Goal: Task Accomplishment & Management: Manage account settings

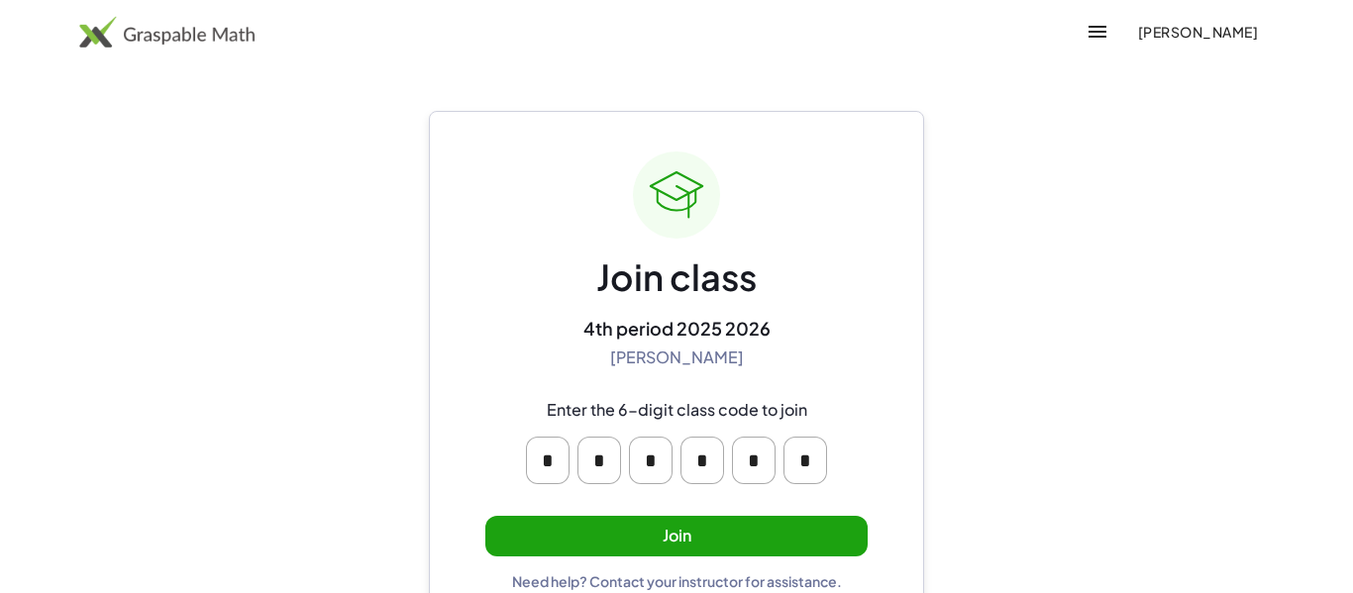
click at [556, 549] on button "Join" at bounding box center [676, 536] width 382 height 41
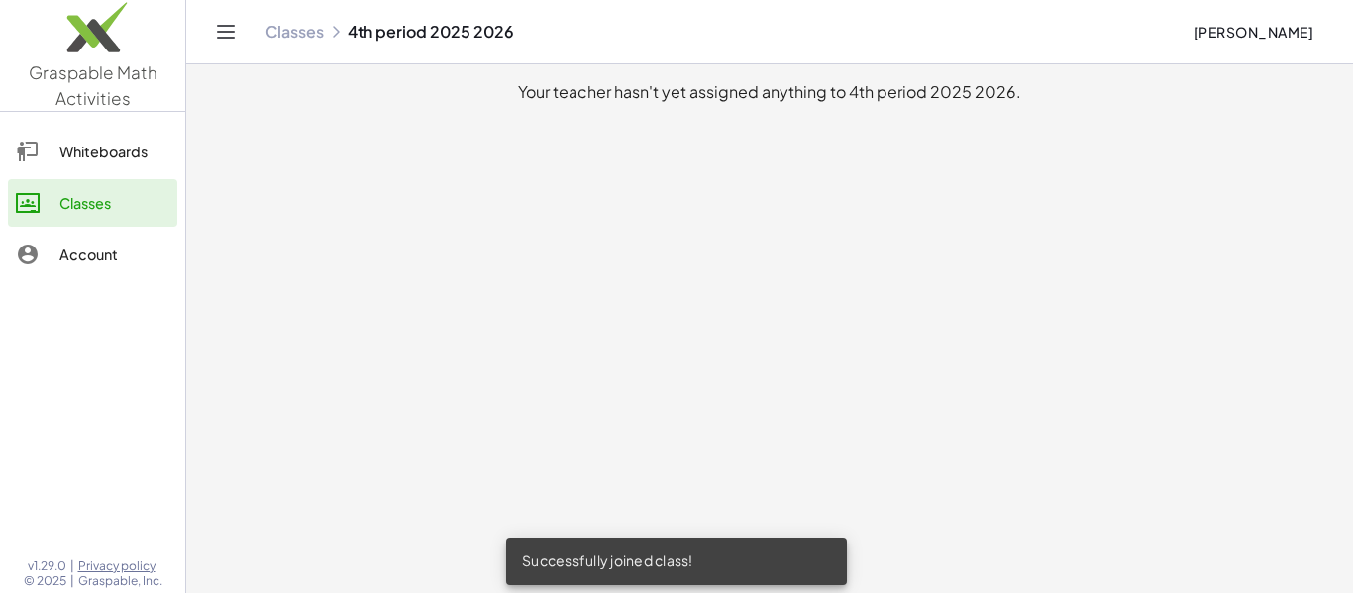
click at [60, 259] on div "Account" at bounding box center [114, 255] width 110 height 24
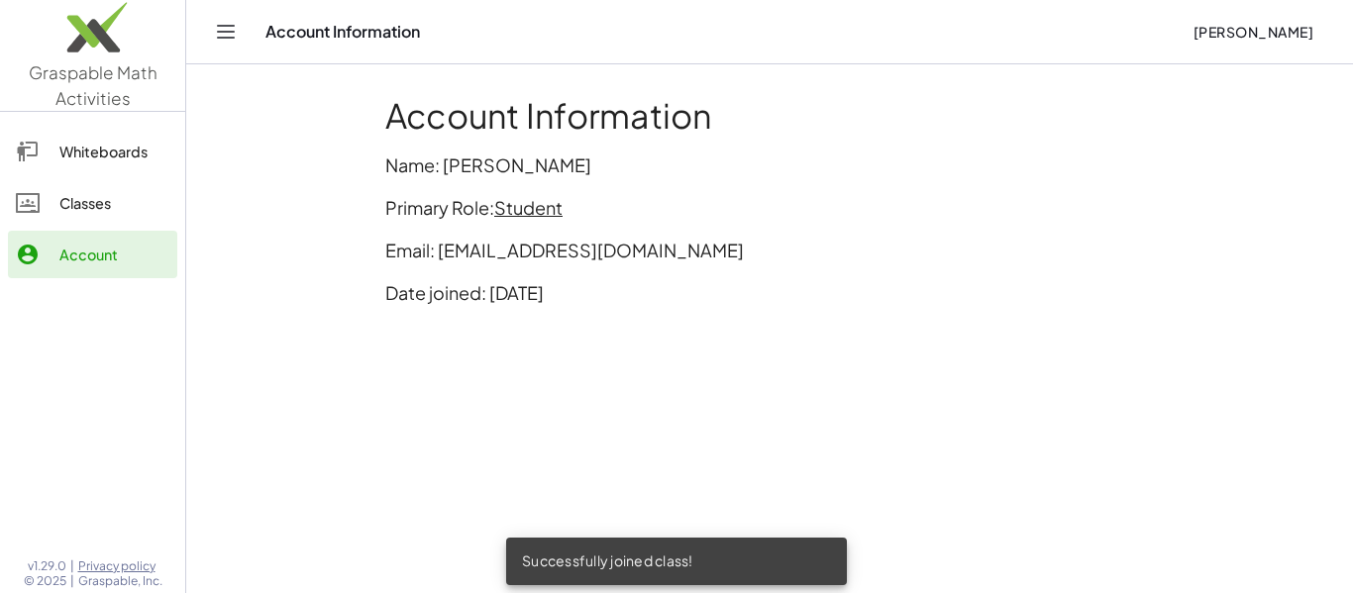
click at [27, 154] on icon at bounding box center [28, 152] width 24 height 24
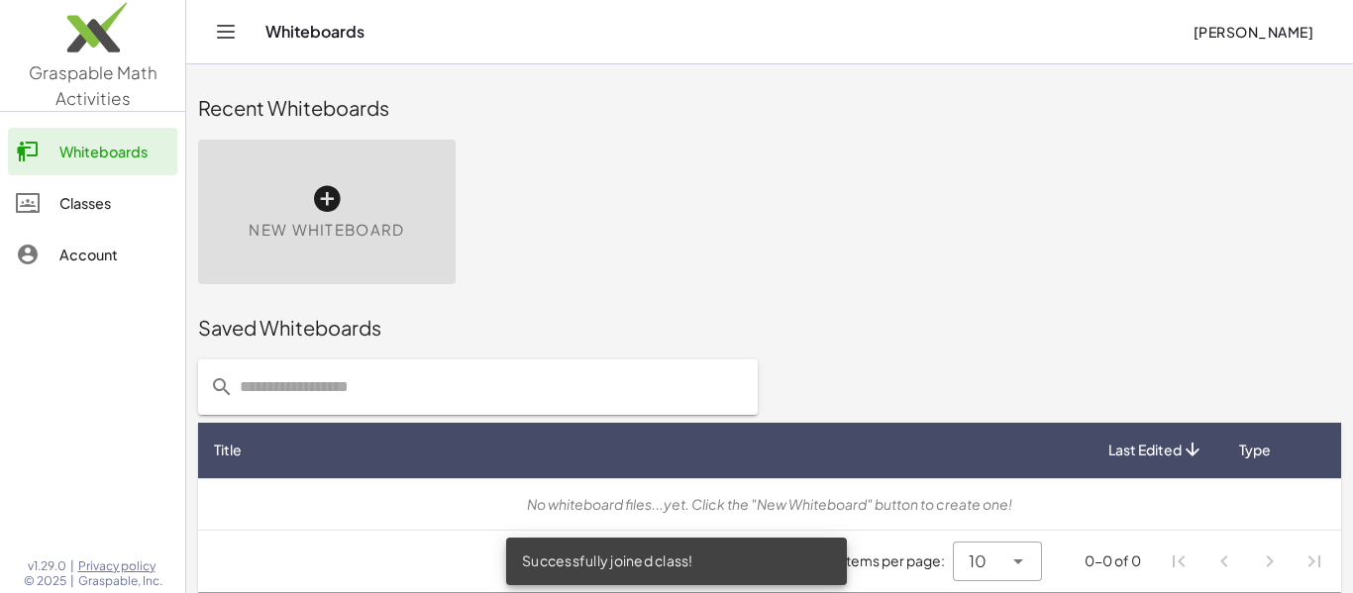
click at [75, 271] on link "Account" at bounding box center [92, 255] width 169 height 48
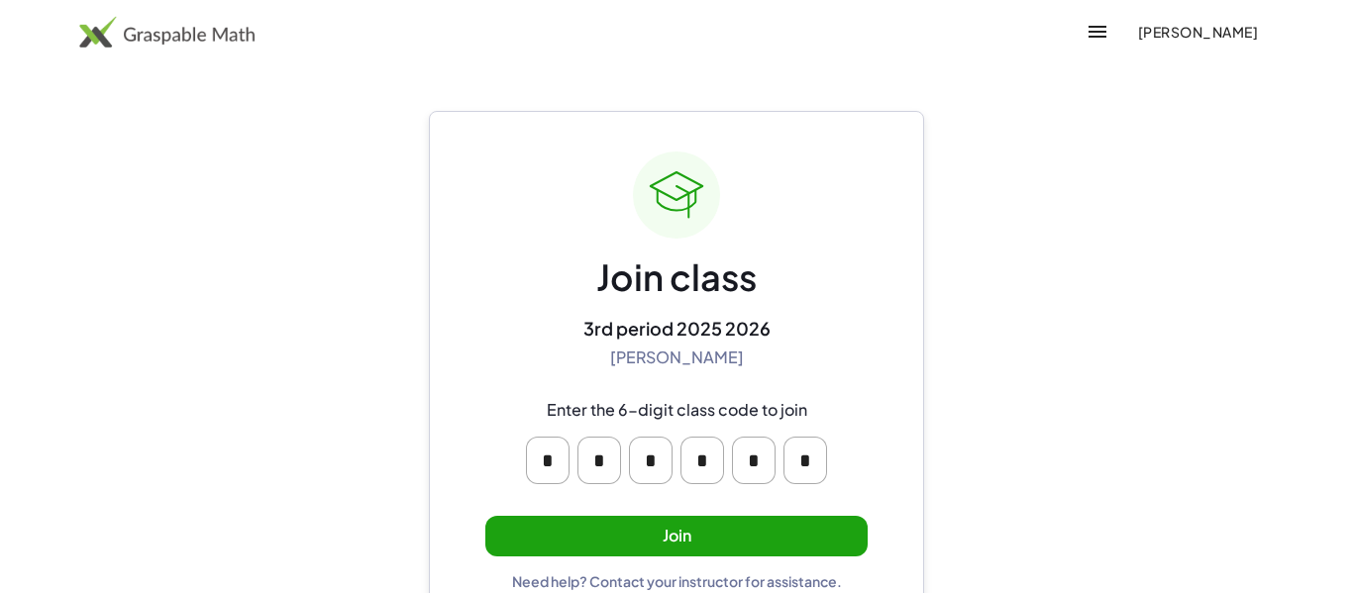
scroll to position [38, 0]
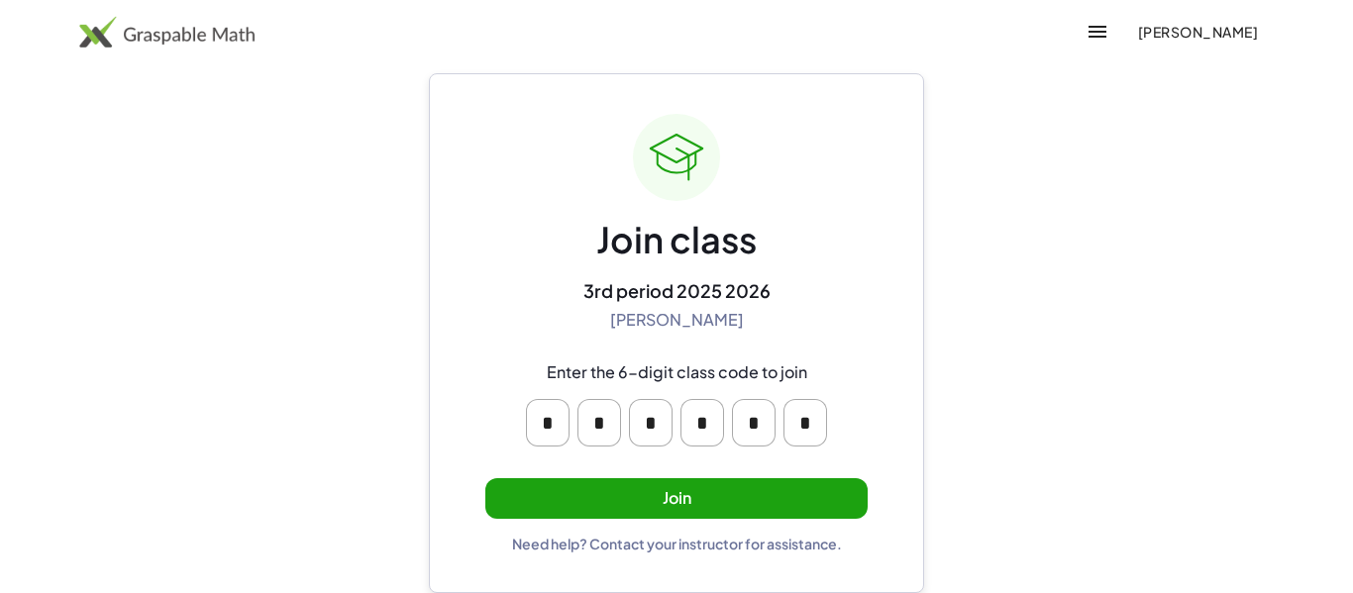
click at [663, 517] on button "Join" at bounding box center [676, 499] width 382 height 41
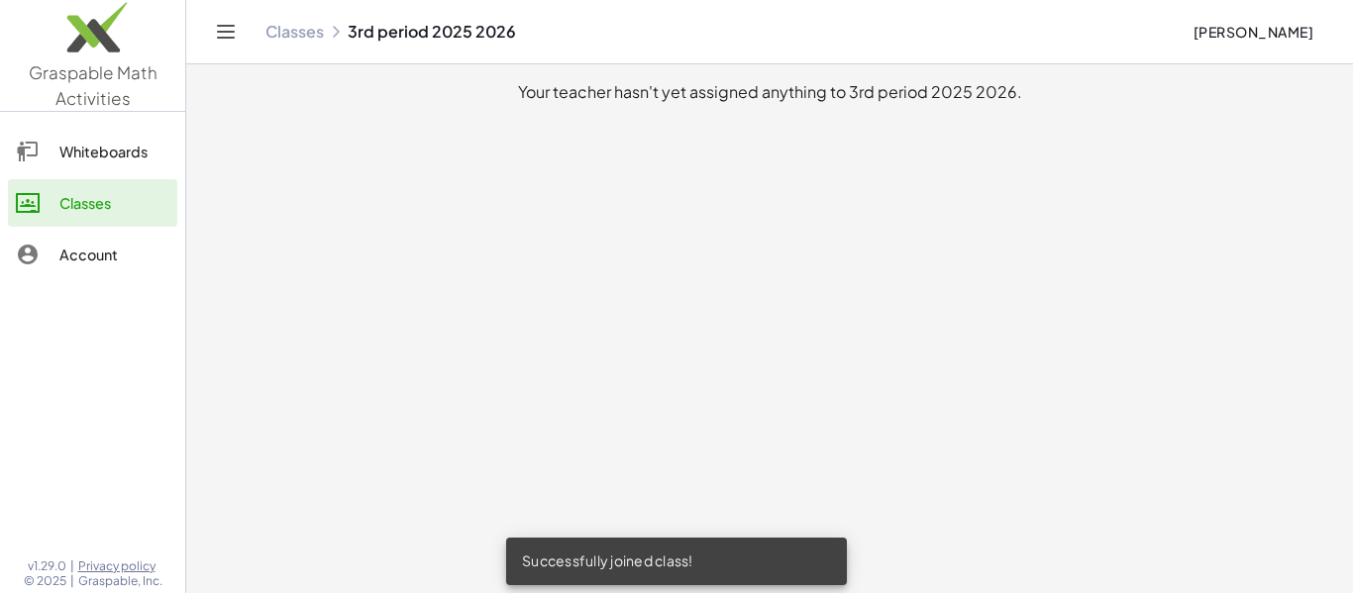
click at [648, 548] on div "Successfully joined class!" at bounding box center [676, 562] width 341 height 48
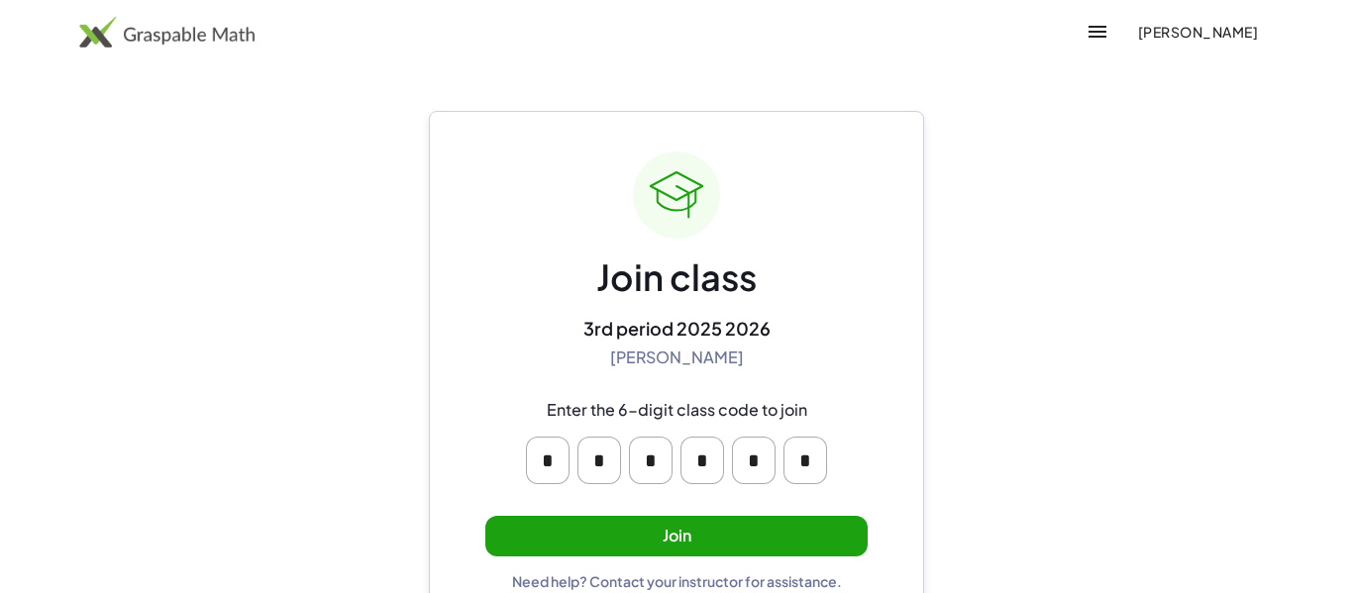
click at [725, 556] on button "Join" at bounding box center [676, 536] width 382 height 41
click at [696, 516] on button "Join" at bounding box center [676, 536] width 382 height 41
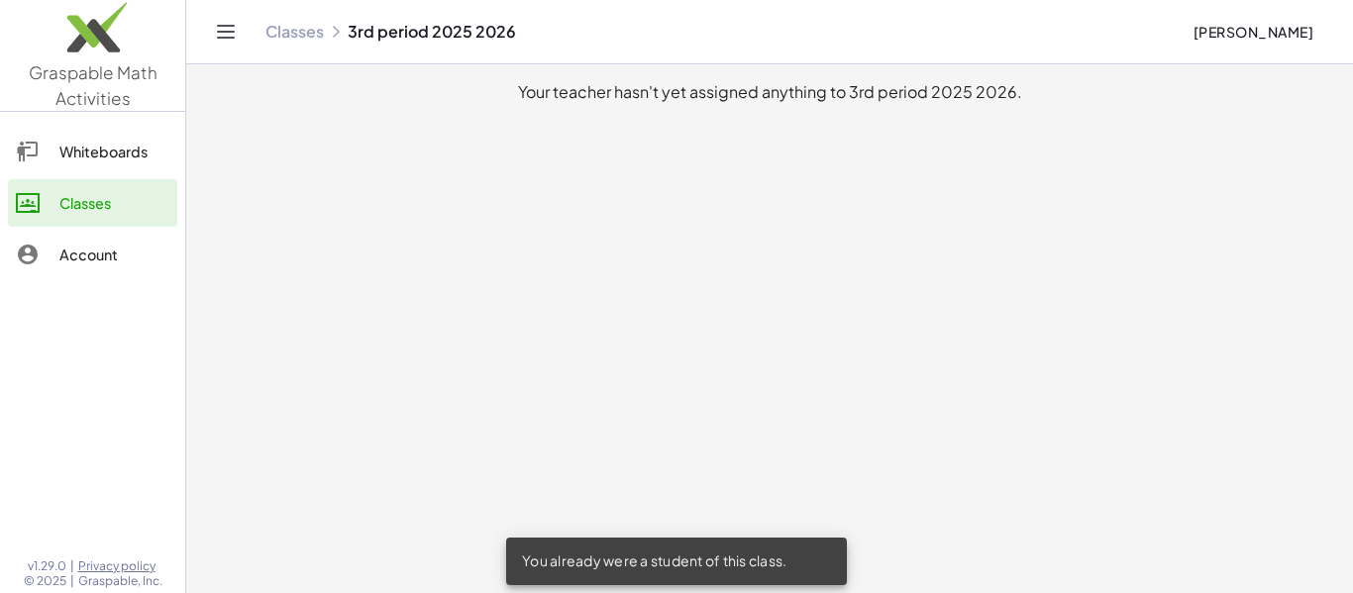
click at [90, 243] on div "Account" at bounding box center [114, 255] width 110 height 24
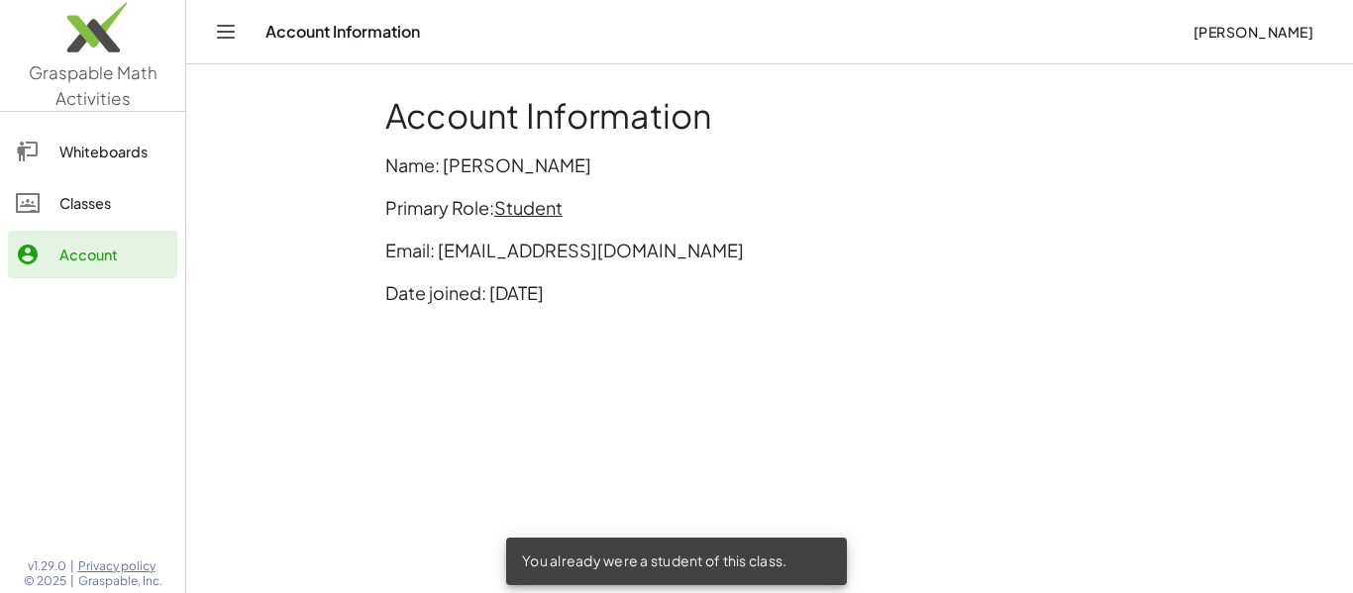
click at [535, 212] on span "Student" at bounding box center [528, 207] width 68 height 23
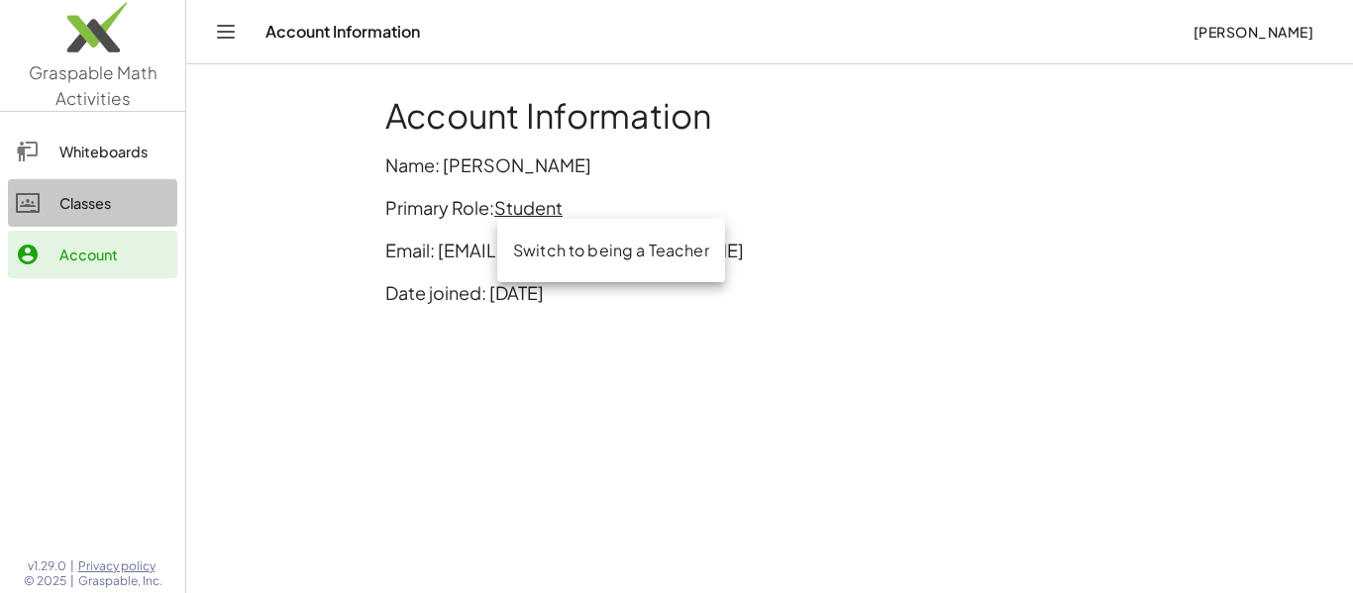
click at [60, 183] on link "Classes" at bounding box center [92, 203] width 169 height 48
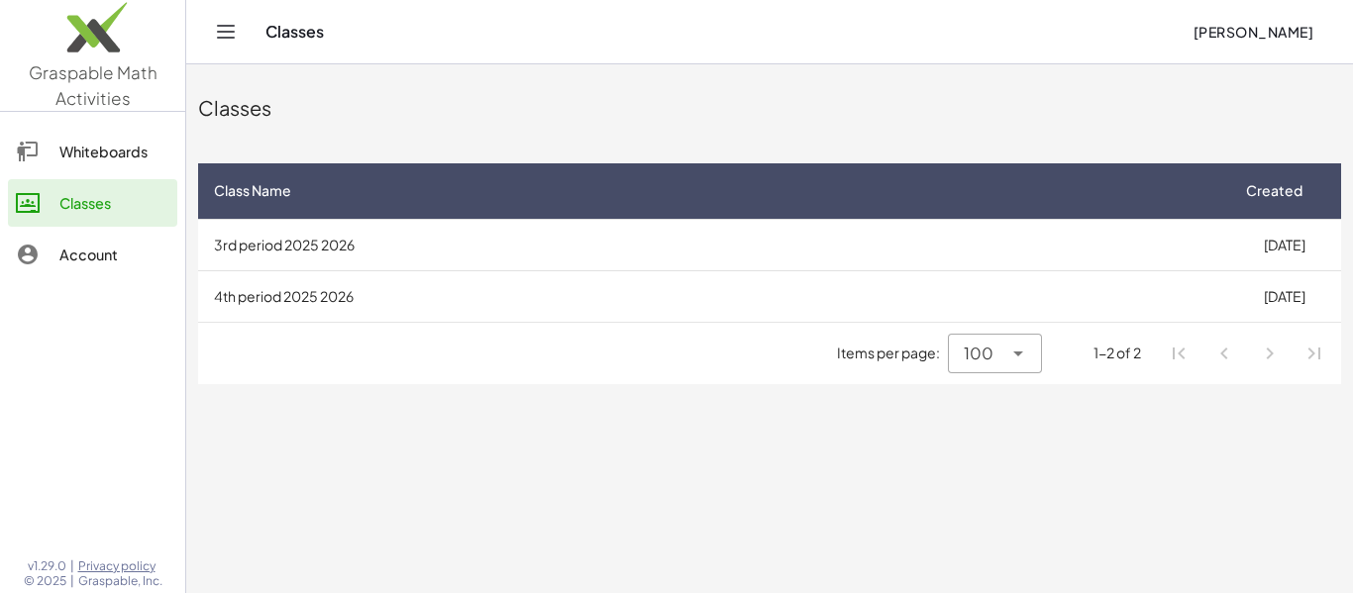
click at [271, 255] on td "3rd period 2025 2026" at bounding box center [712, 245] width 1029 height 52
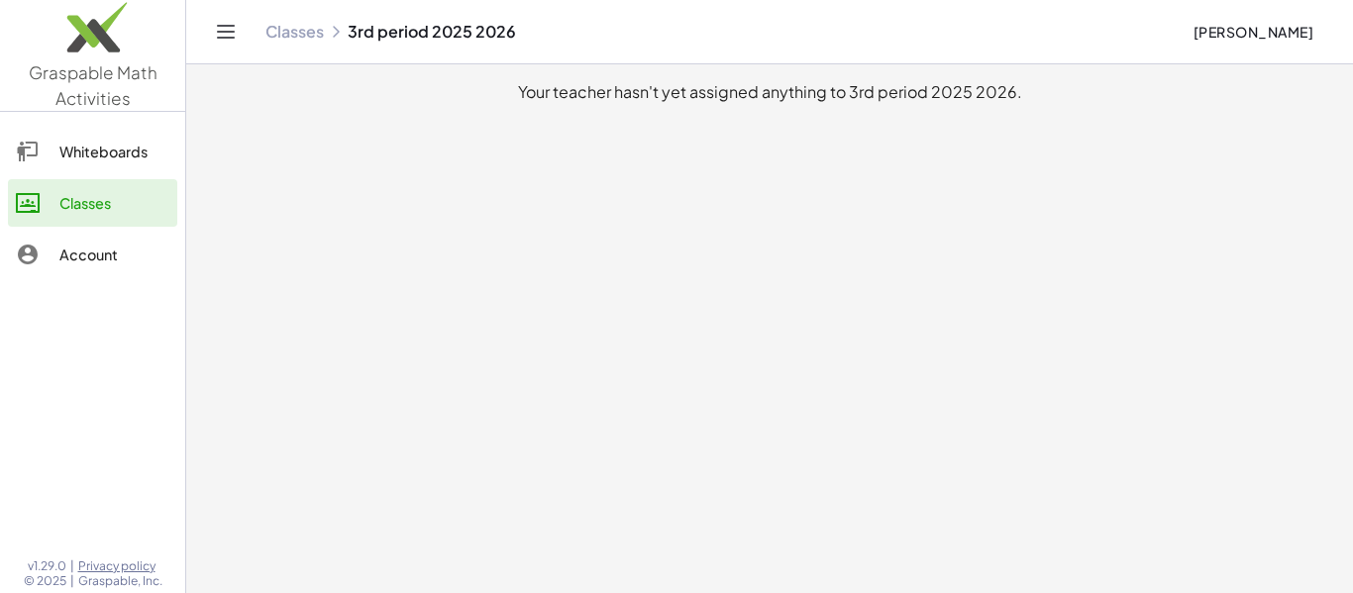
click at [27, 201] on icon at bounding box center [28, 203] width 24 height 24
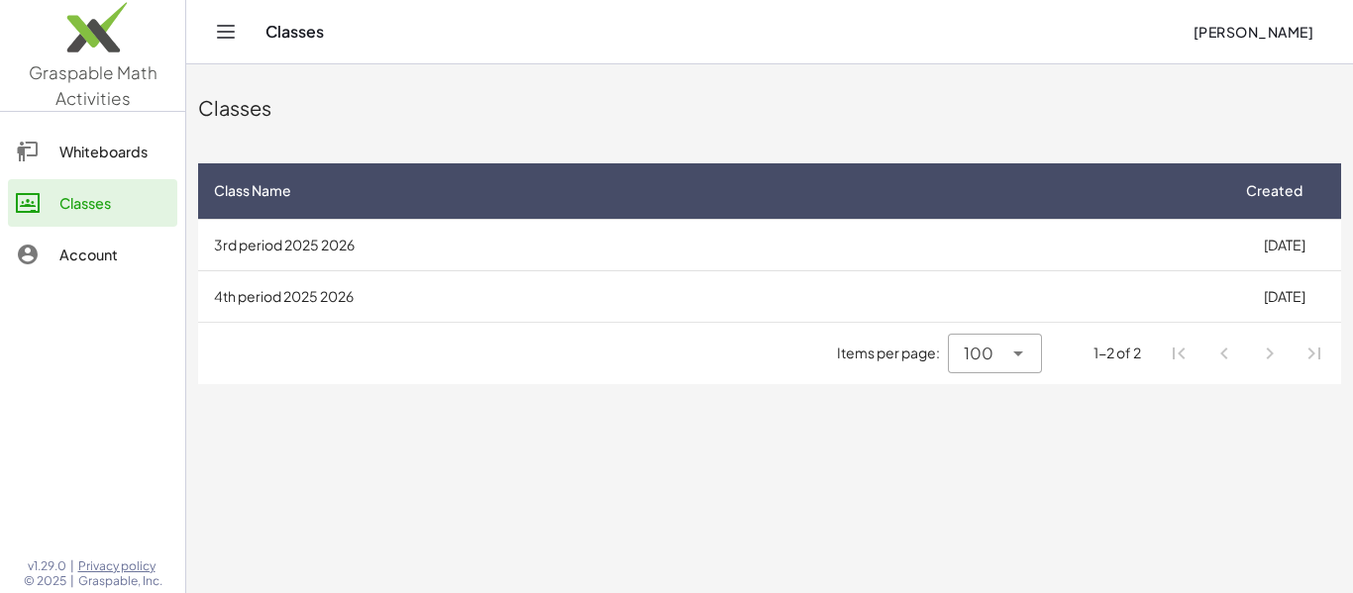
click at [1208, 295] on td "4th period 2025 2026" at bounding box center [712, 296] width 1029 height 52
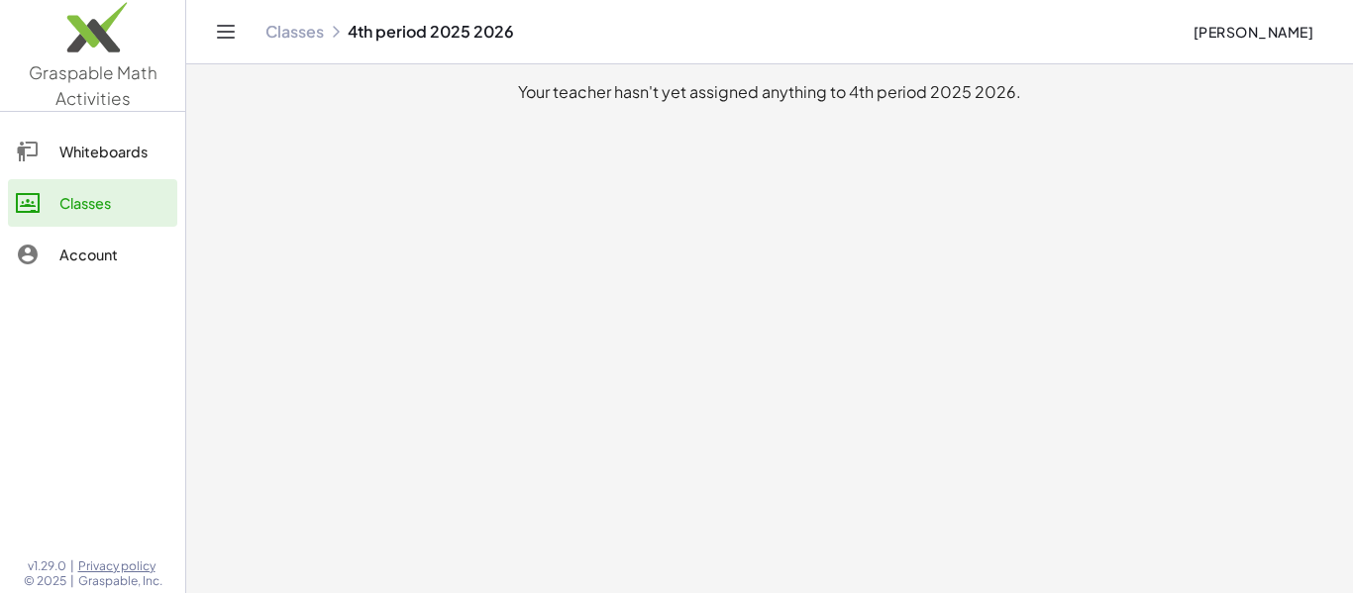
click at [306, 23] on link "Classes" at bounding box center [295, 32] width 58 height 20
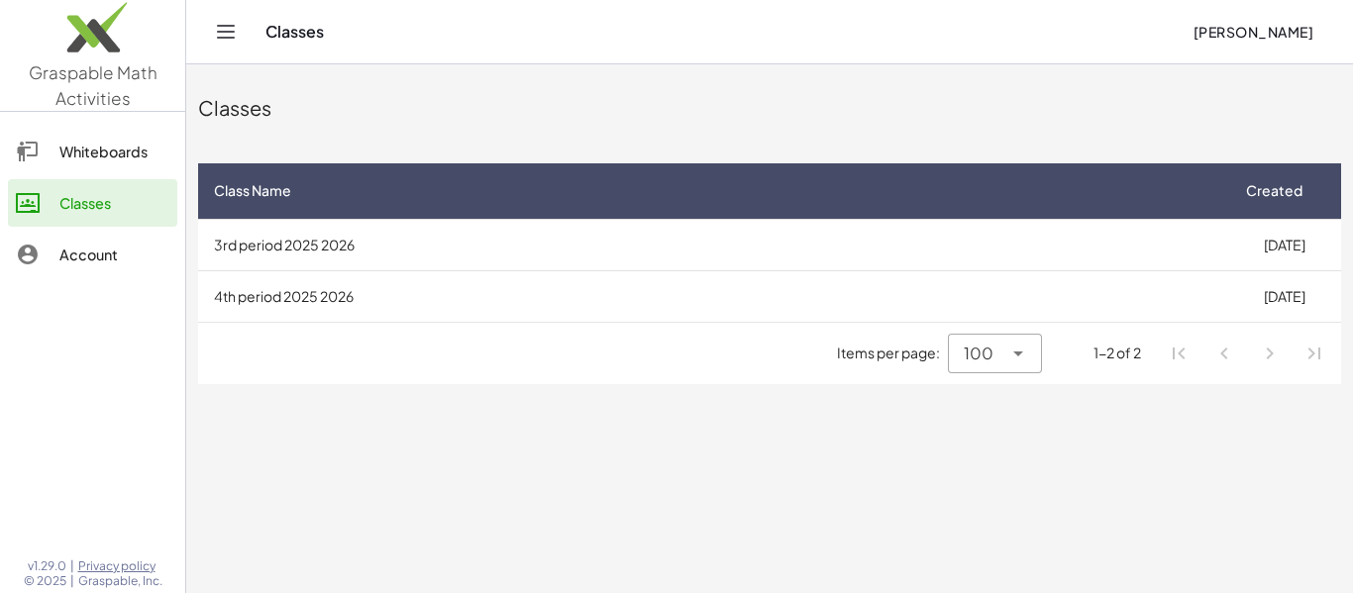
click at [823, 265] on td "3rd period 2025 2026" at bounding box center [712, 245] width 1029 height 52
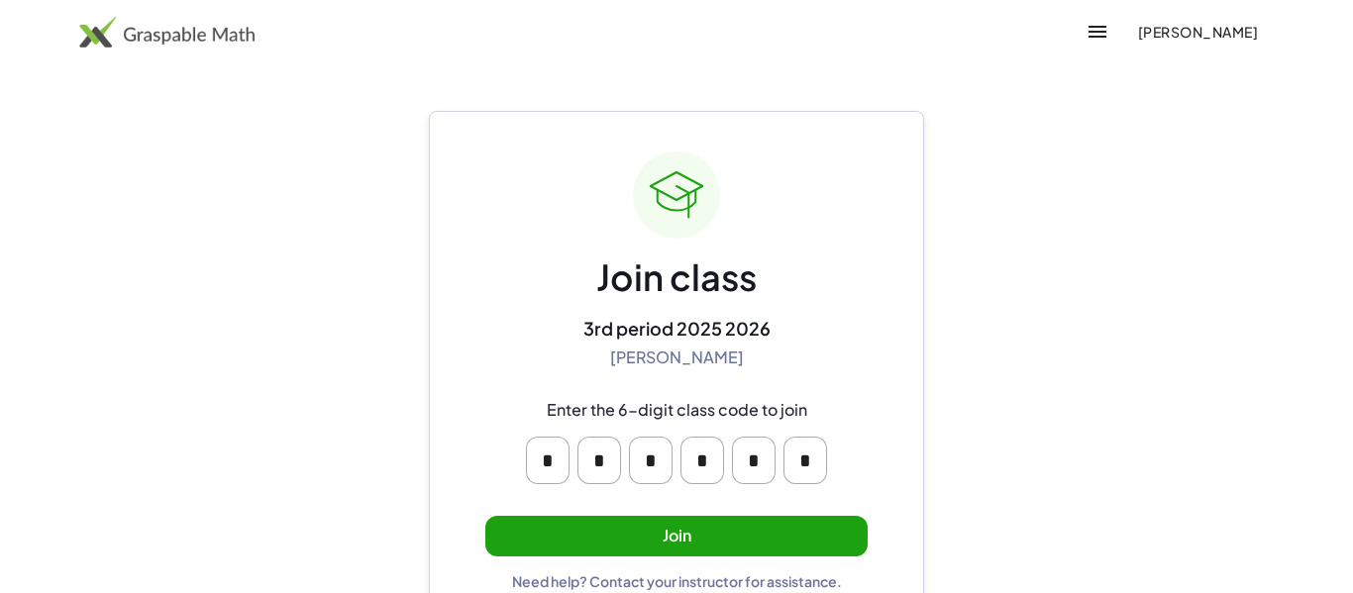
click at [602, 464] on input "*" at bounding box center [600, 461] width 44 height 48
click at [601, 376] on div "Join class 3rd period 2025 2026 Amy Pearce Enter the 6-digit class code to join…" at bounding box center [676, 371] width 382 height 439
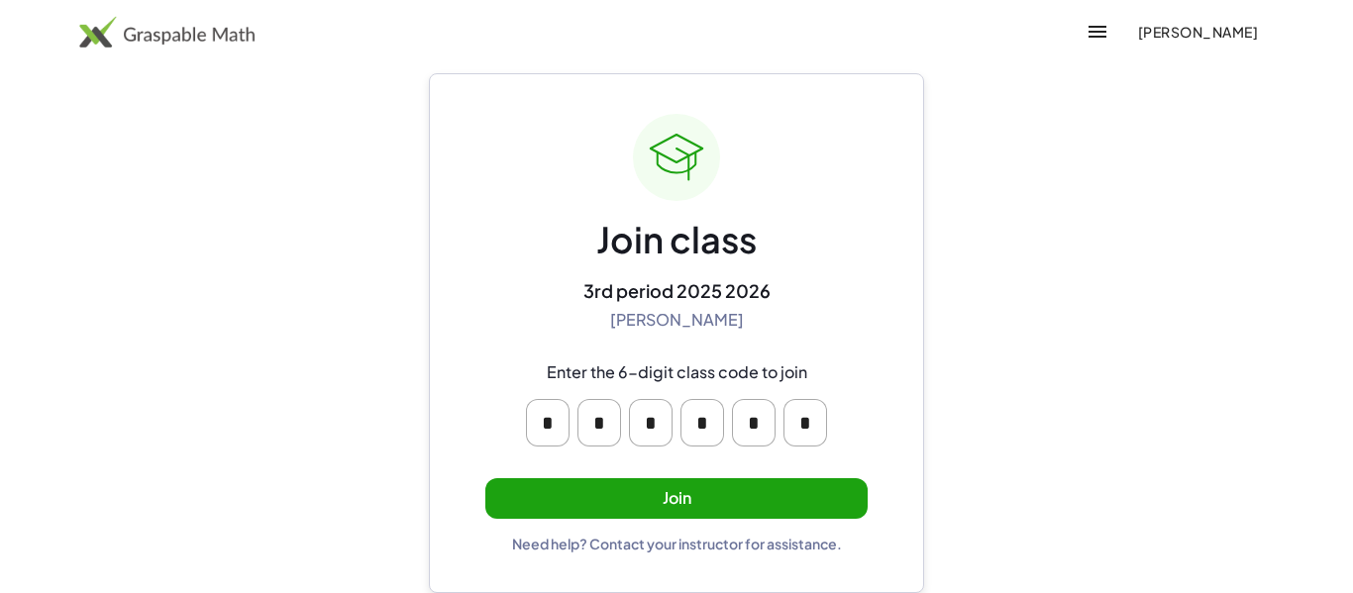
click at [781, 512] on button "Join" at bounding box center [676, 499] width 382 height 41
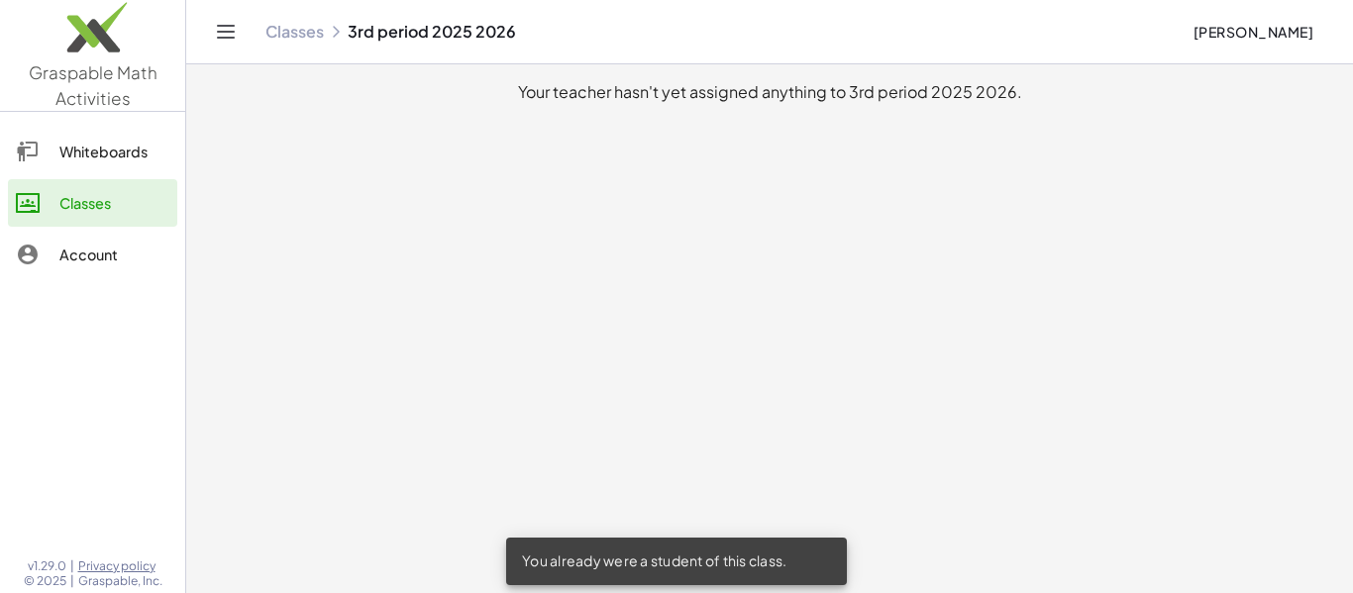
click at [759, 561] on div "You already were a student of this class." at bounding box center [676, 562] width 341 height 48
click at [216, 26] on icon "Toggle navigation" at bounding box center [226, 32] width 24 height 24
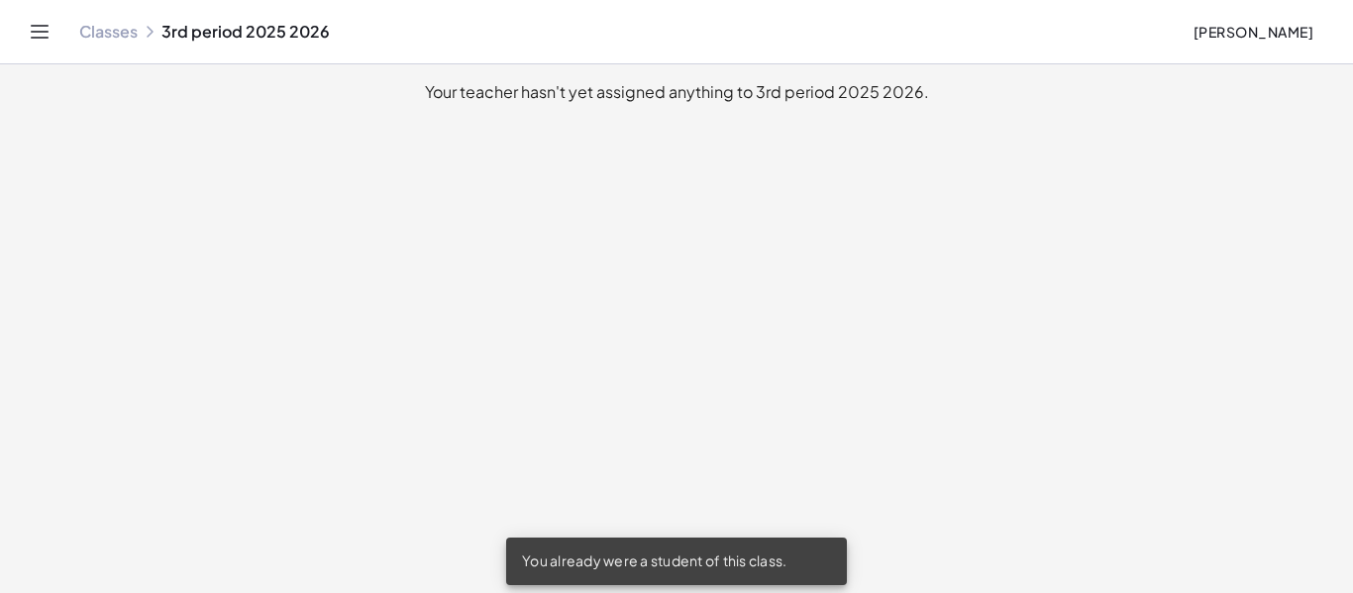
click at [43, 37] on icon "Toggle navigation" at bounding box center [40, 32] width 24 height 24
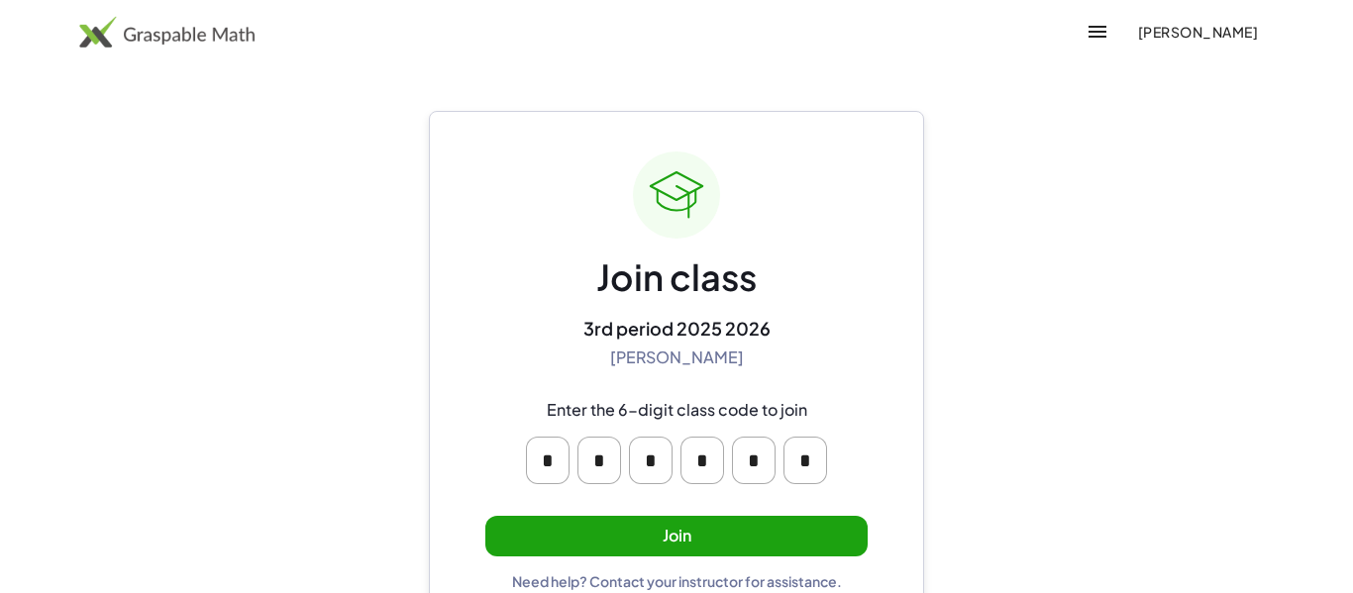
click at [1074, 16] on button "button" at bounding box center [1098, 32] width 48 height 48
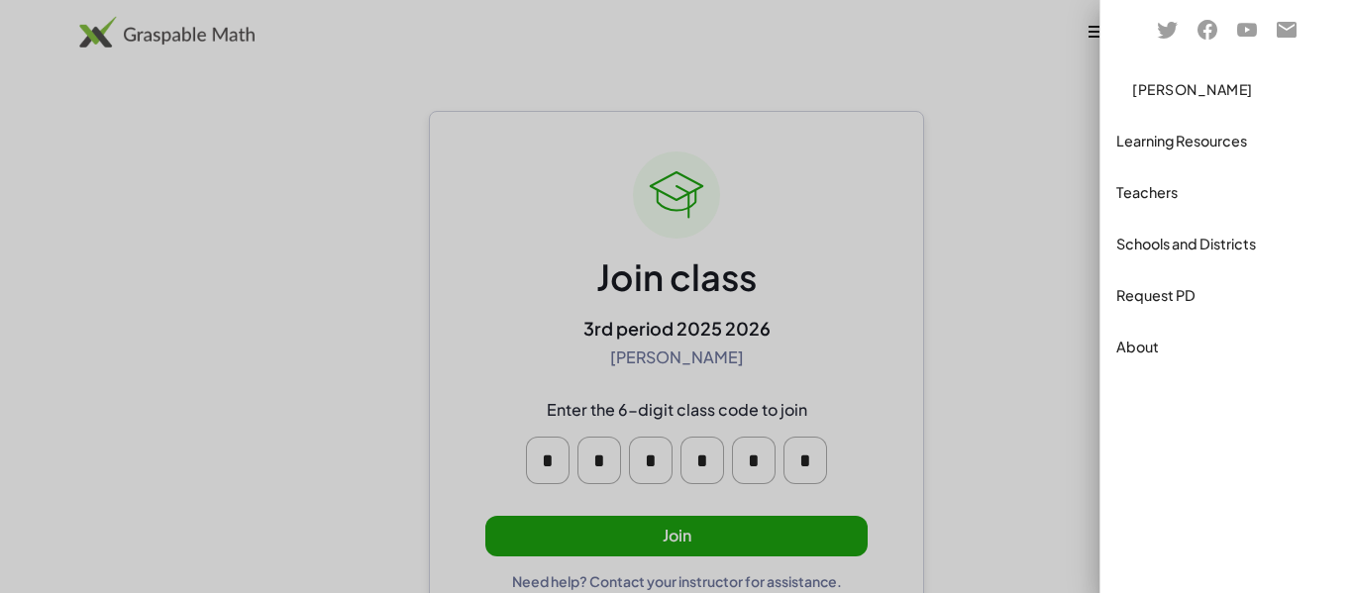
click at [1138, 199] on div "Teachers" at bounding box center [1227, 192] width 221 height 24
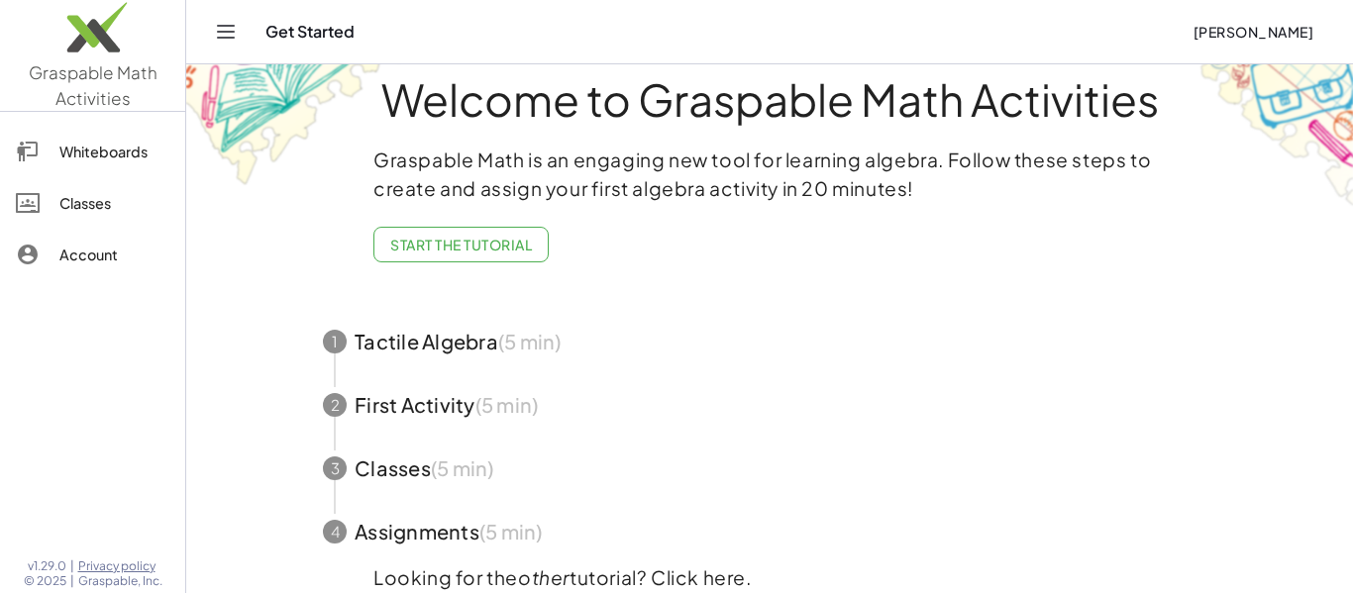
scroll to position [36, 0]
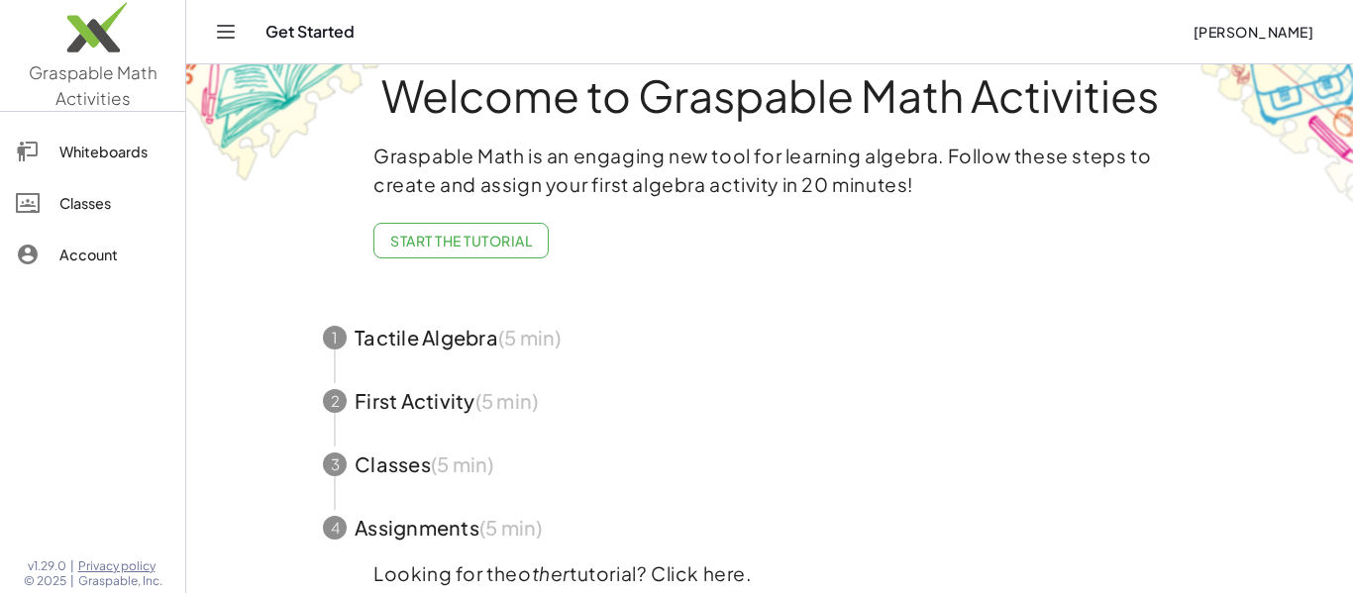
click at [119, 198] on div "Classes" at bounding box center [114, 203] width 110 height 24
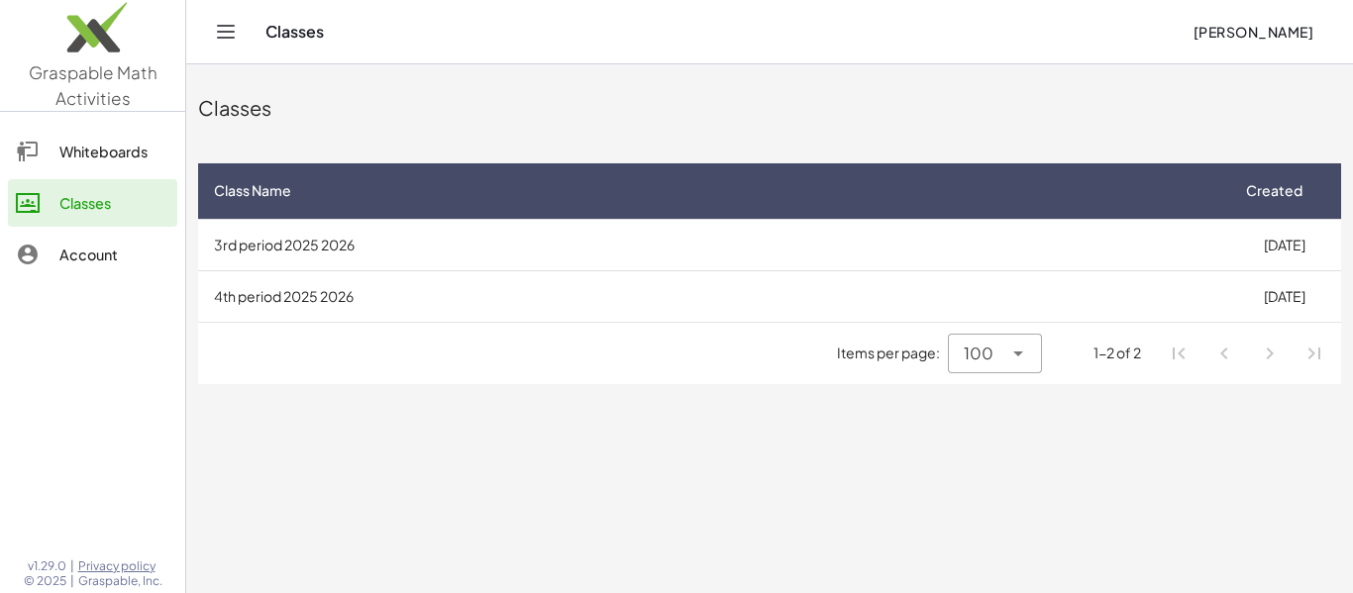
click at [435, 249] on td "3rd period 2025 2026" at bounding box center [712, 245] width 1029 height 52
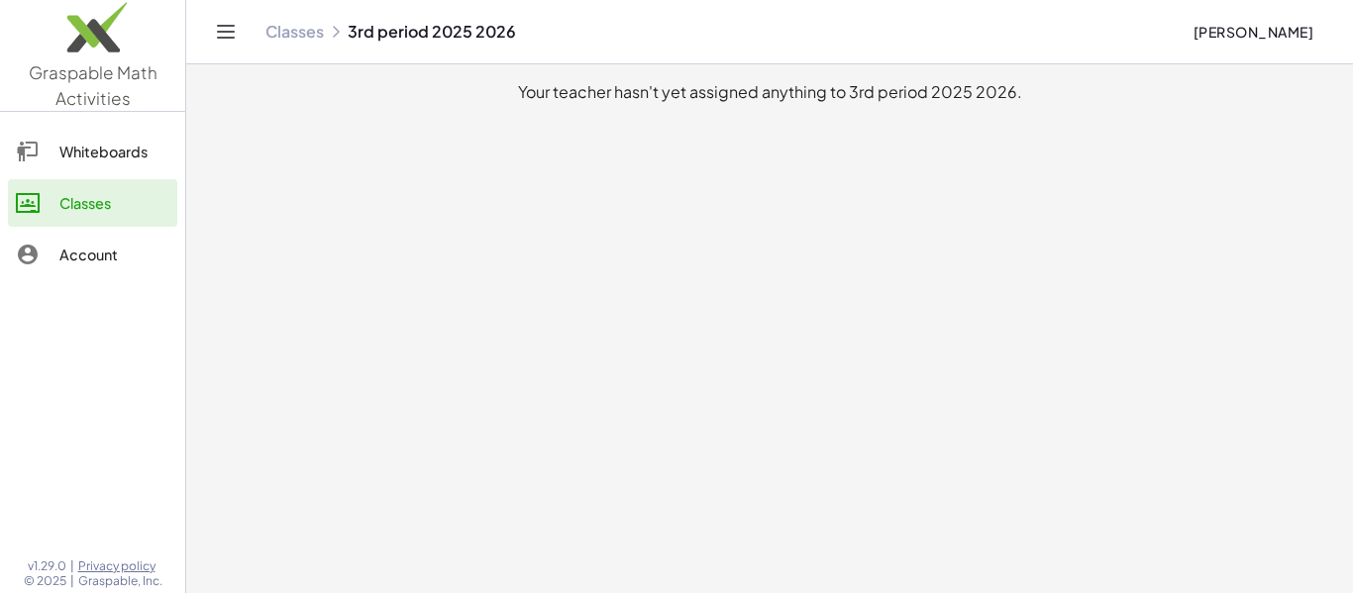
click at [278, 55] on div "Classes 3rd period 2025 2026 Kirtana Prashanth" at bounding box center [770, 31] width 1120 height 63
click at [155, 264] on div "Account" at bounding box center [114, 255] width 110 height 24
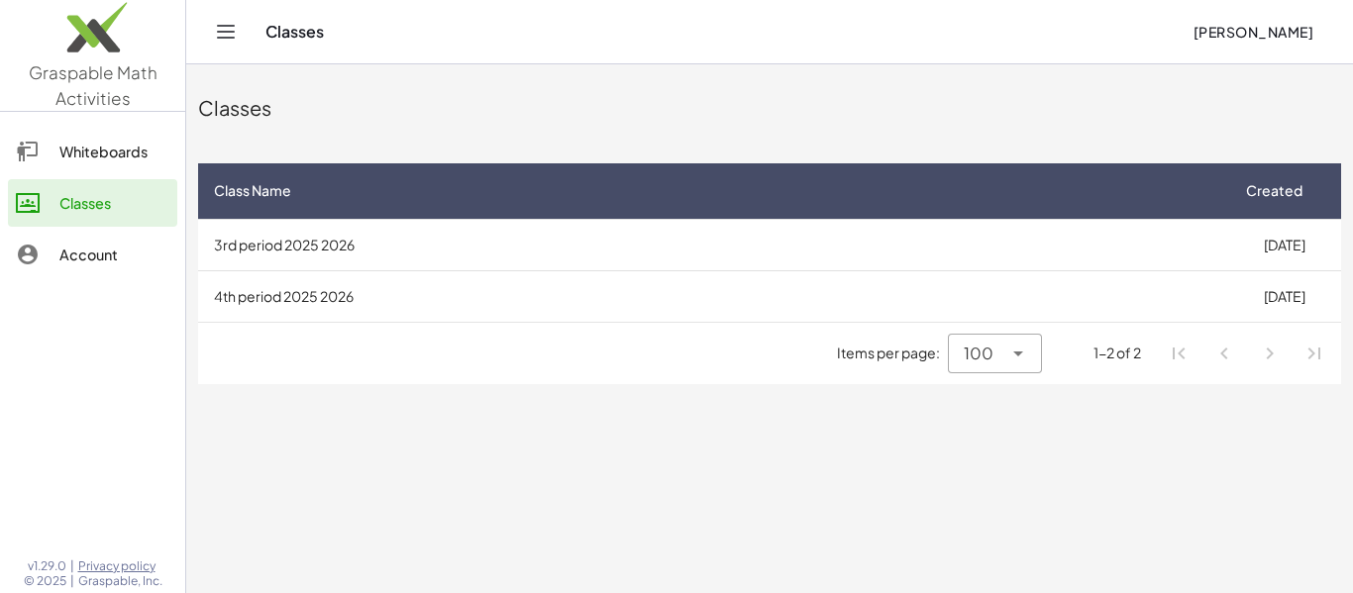
click at [269, 281] on td "4th period 2025 2026" at bounding box center [712, 296] width 1029 height 52
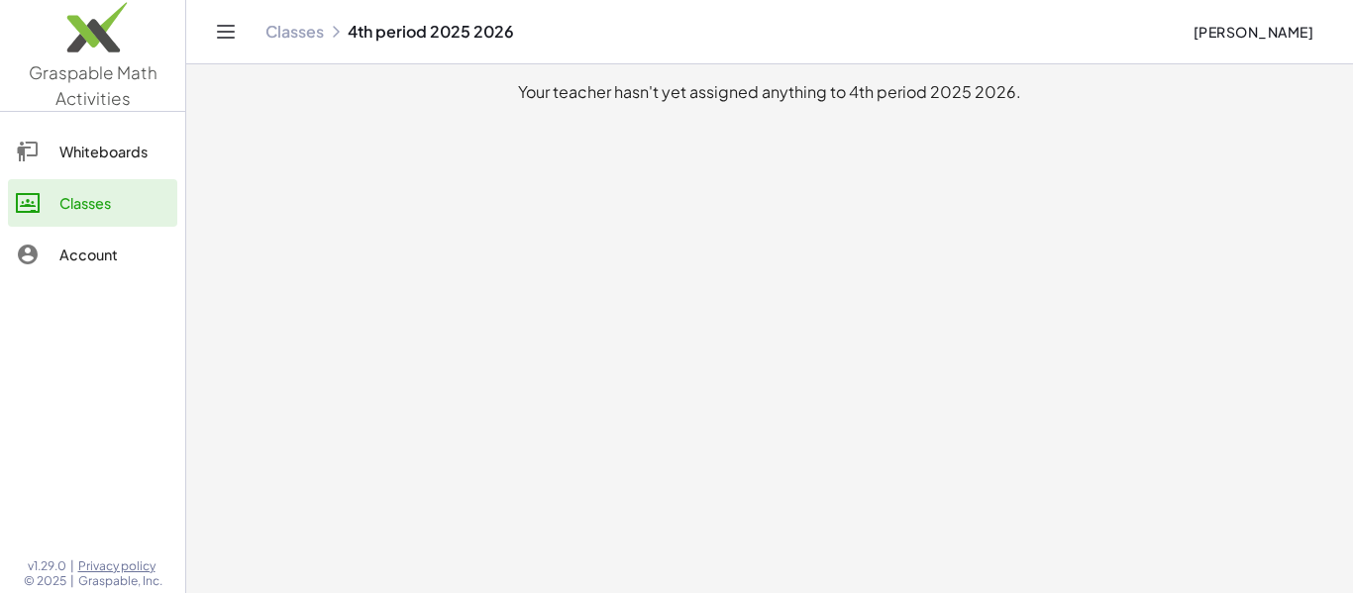
click at [92, 300] on div at bounding box center [92, 416] width 185 height 253
click at [61, 267] on link "Account" at bounding box center [92, 255] width 169 height 48
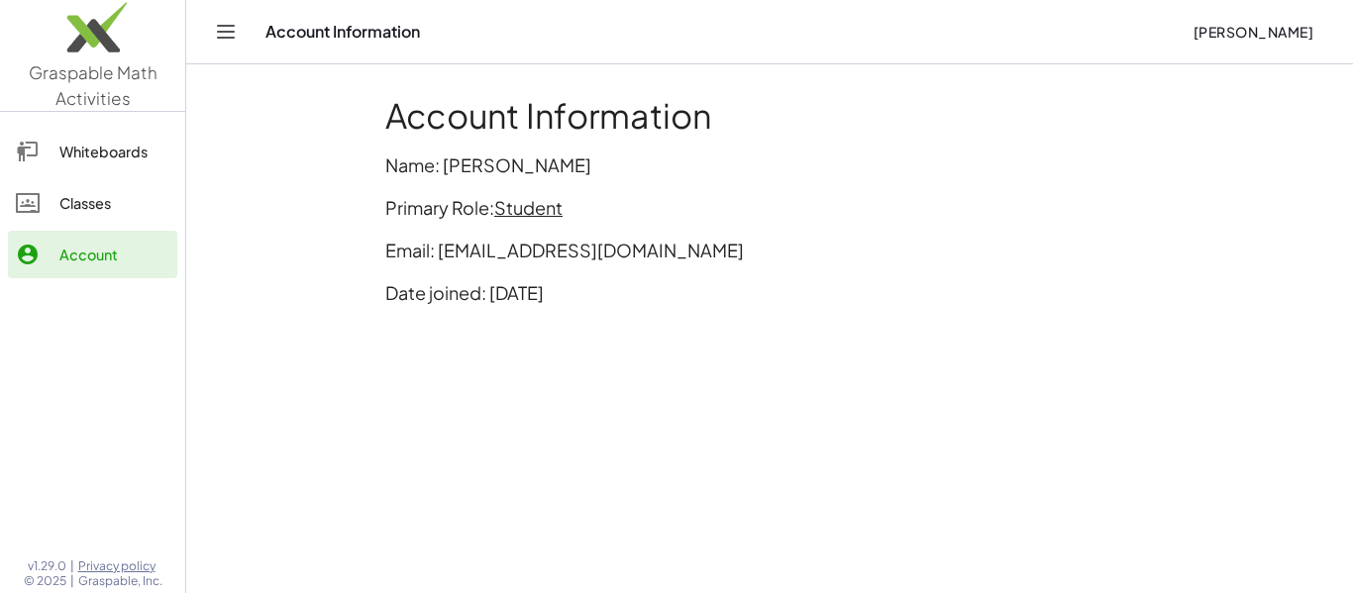
click at [81, 256] on div "Account" at bounding box center [114, 255] width 110 height 24
click at [65, 231] on link "Account" at bounding box center [92, 255] width 169 height 48
click at [82, 209] on div "Classes" at bounding box center [114, 203] width 110 height 24
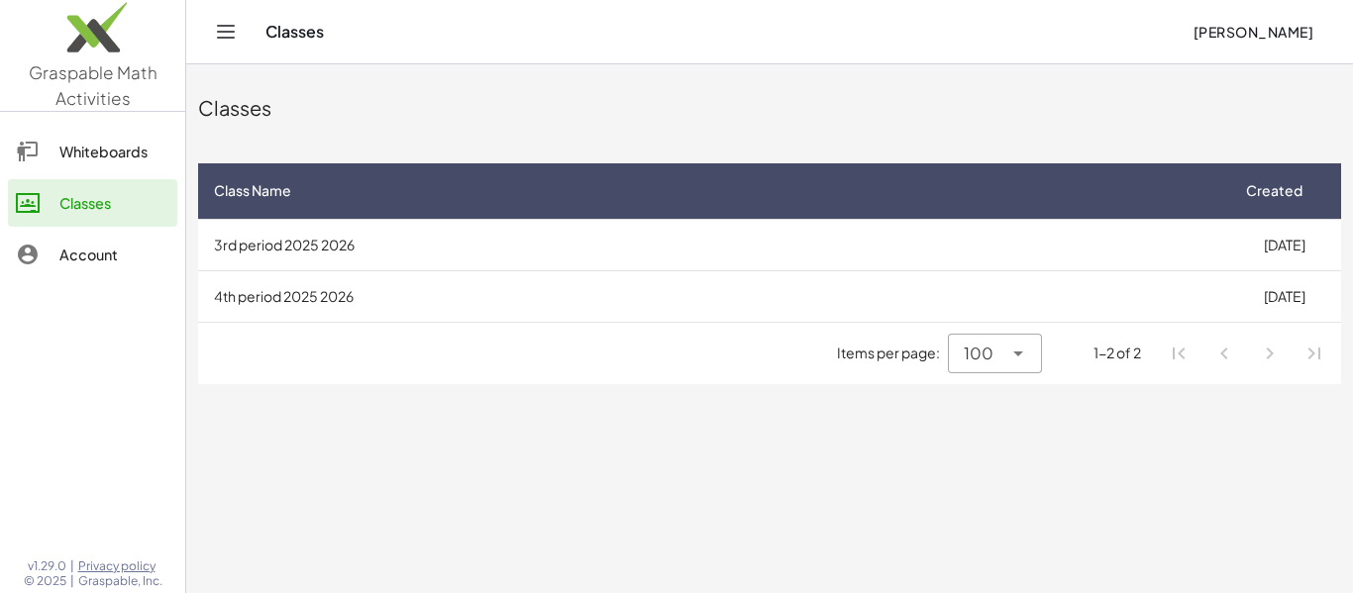
click at [269, 240] on td "3rd period 2025 2026" at bounding box center [712, 245] width 1029 height 52
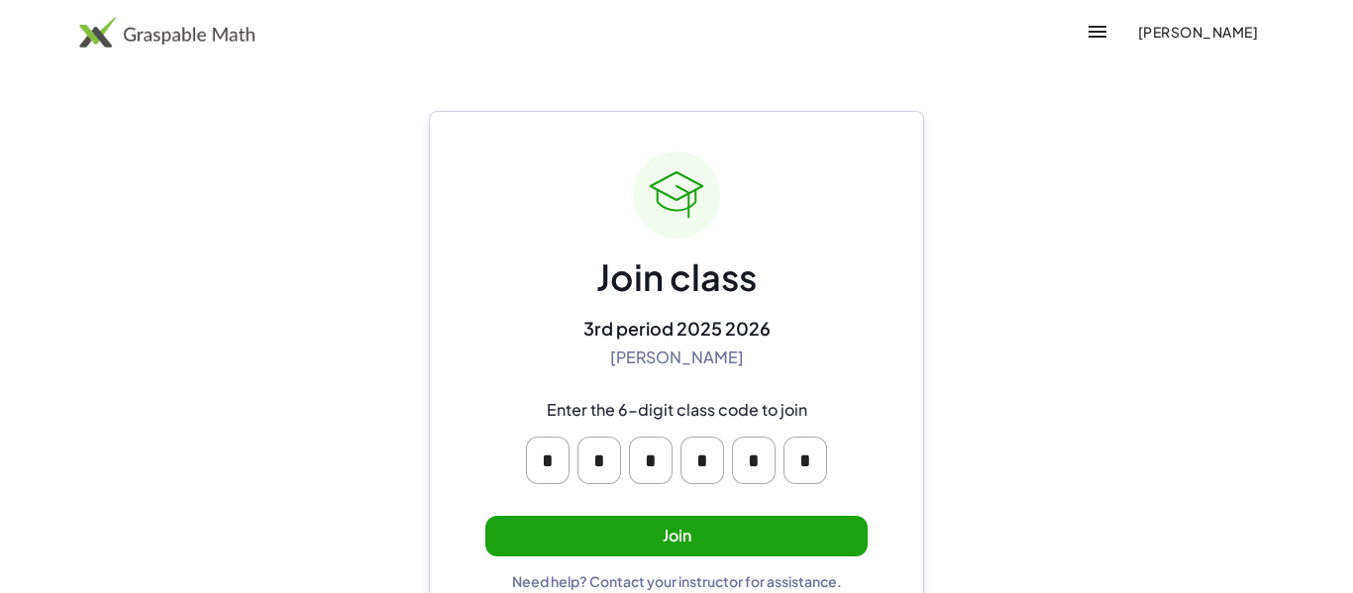
scroll to position [38, 0]
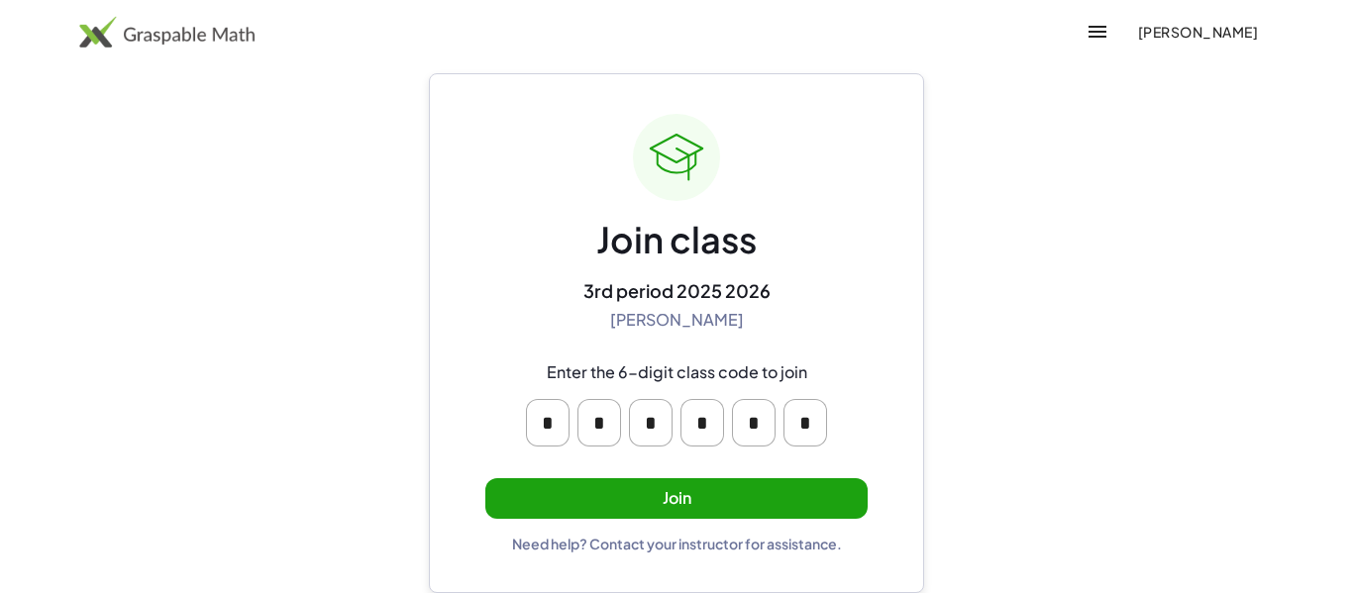
click at [154, 45] on img at bounding box center [166, 32] width 175 height 32
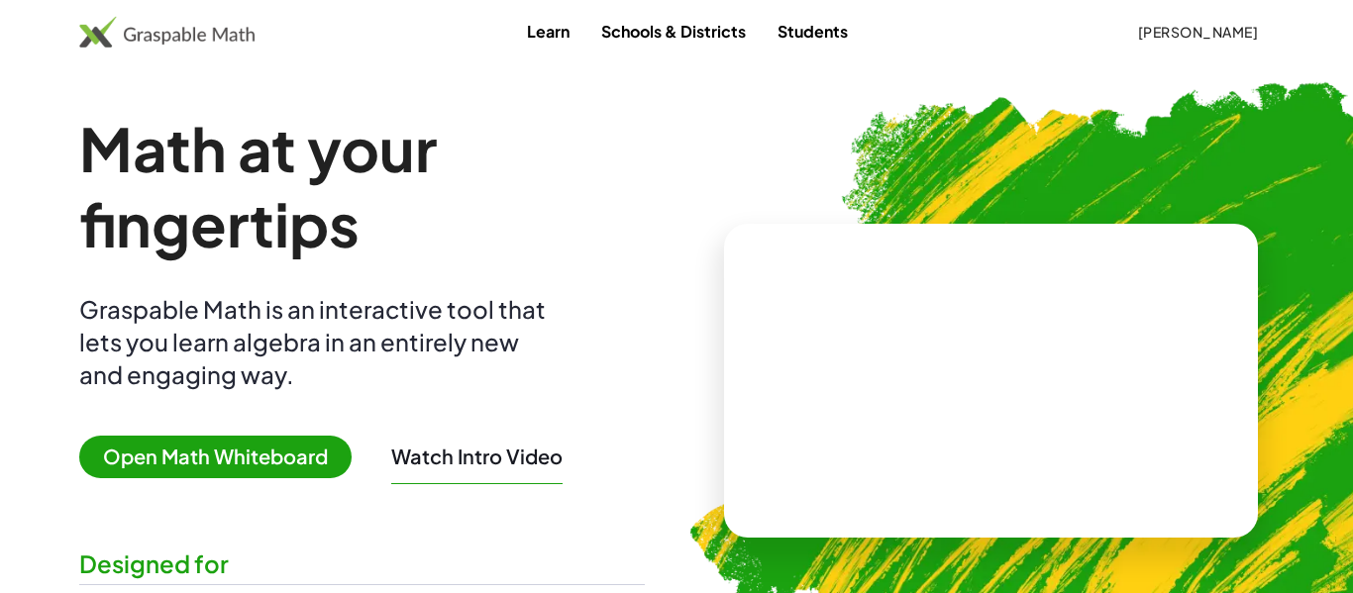
click at [128, 44] on img at bounding box center [166, 32] width 175 height 32
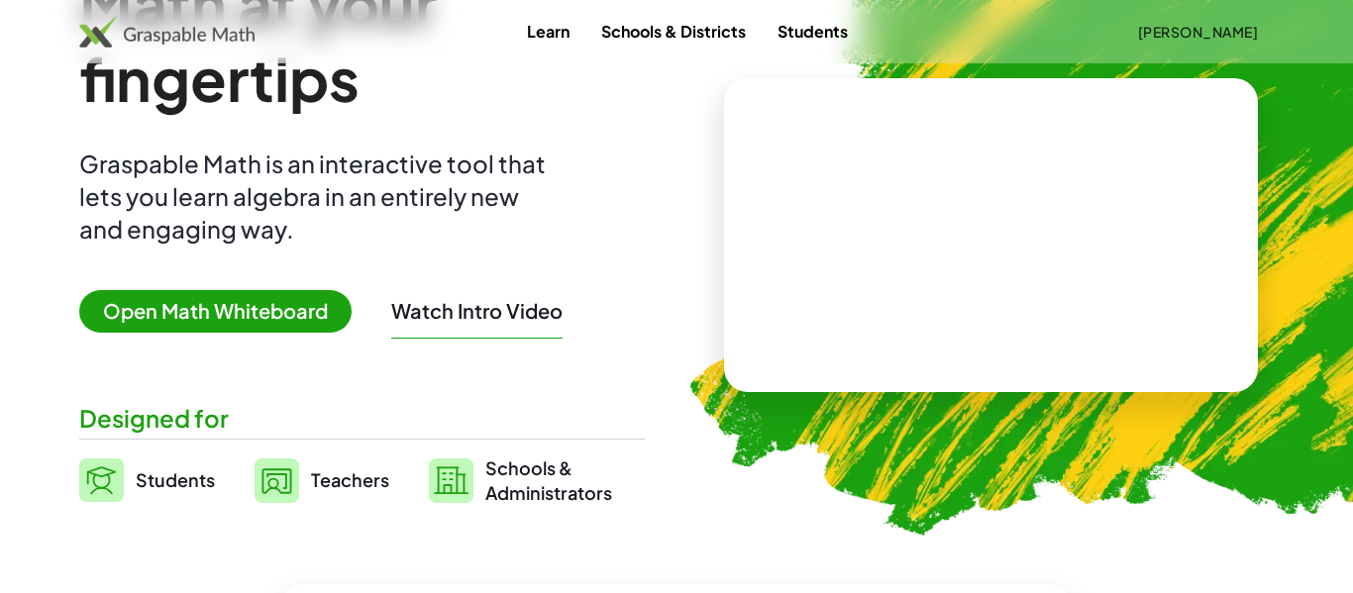
scroll to position [143, 0]
